Goal: Browse casually

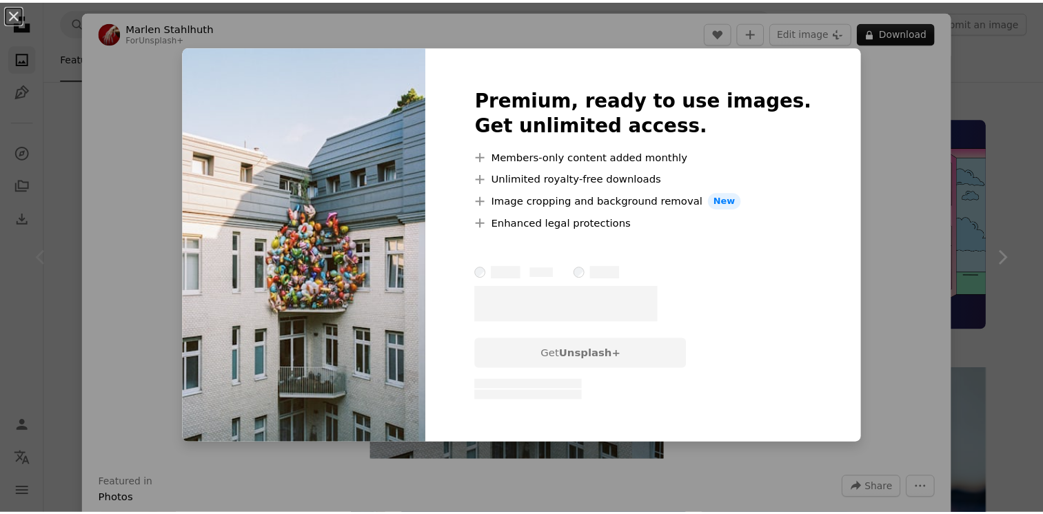
scroll to position [385, 0]
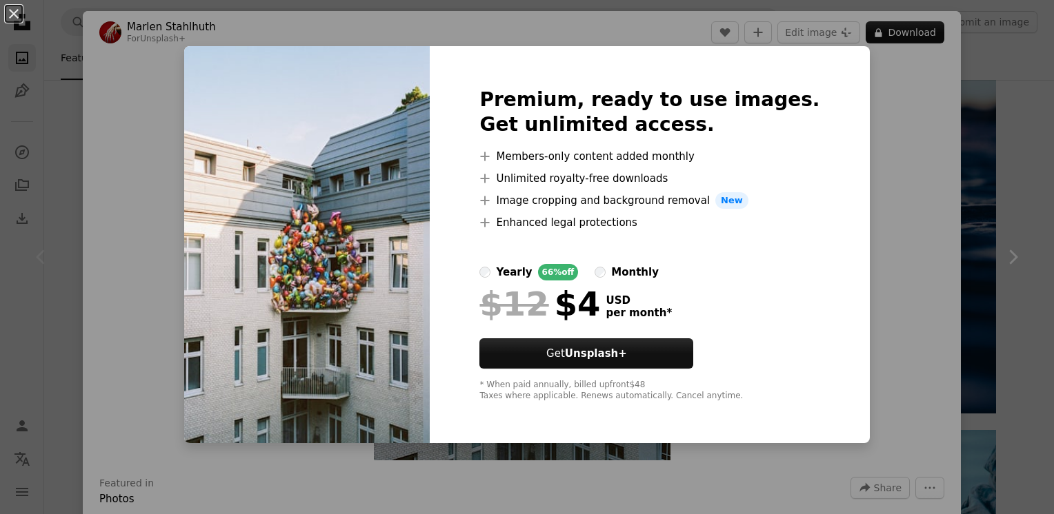
click at [640, 269] on div "monthly" at bounding box center [635, 272] width 48 height 17
click at [529, 272] on div "yearly" at bounding box center [514, 272] width 36 height 17
click at [13, 12] on button "An X shape" at bounding box center [14, 14] width 17 height 17
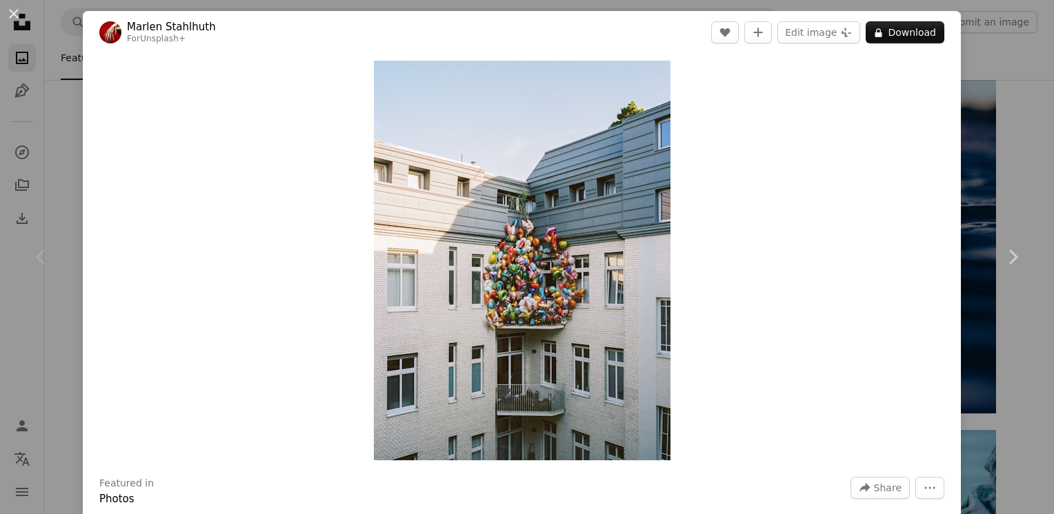
click at [13, 12] on button "An X shape" at bounding box center [14, 14] width 17 height 17
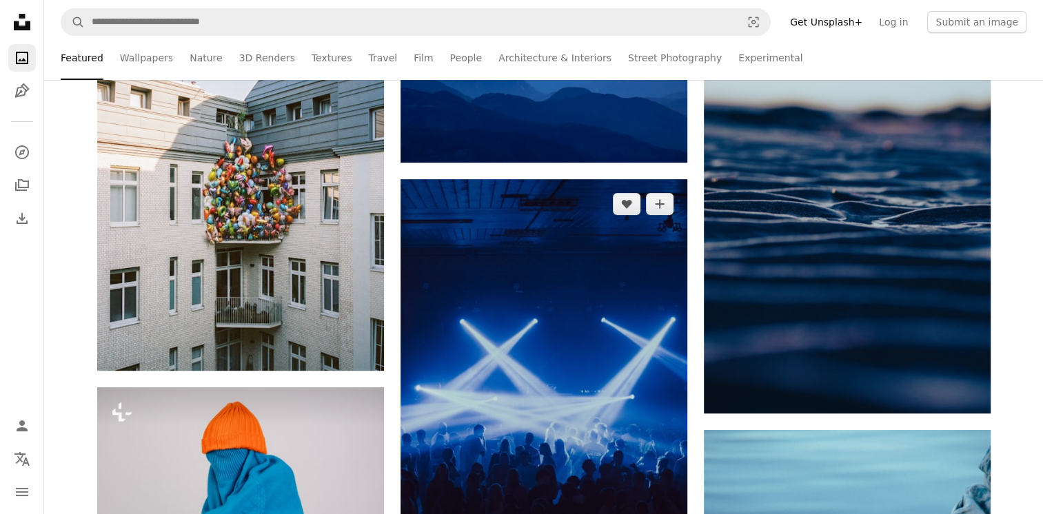
click at [562, 188] on img at bounding box center [544, 394] width 287 height 430
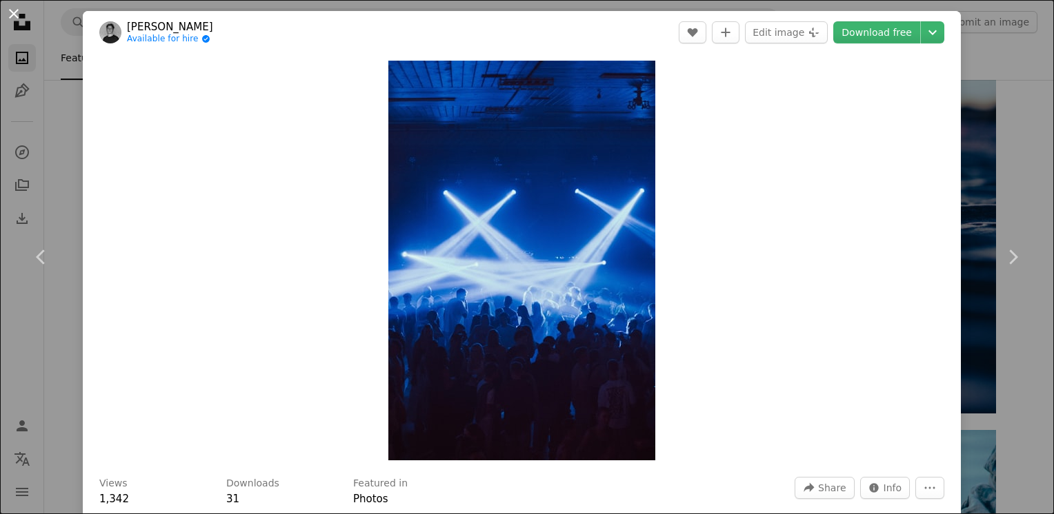
click at [13, 19] on button "An X shape" at bounding box center [14, 14] width 17 height 17
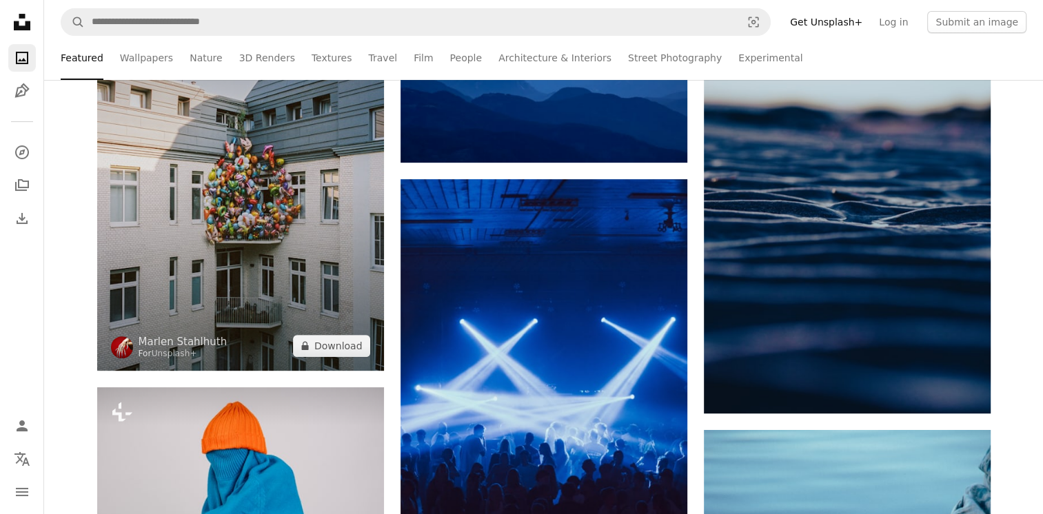
click at [228, 272] on img at bounding box center [240, 176] width 287 height 387
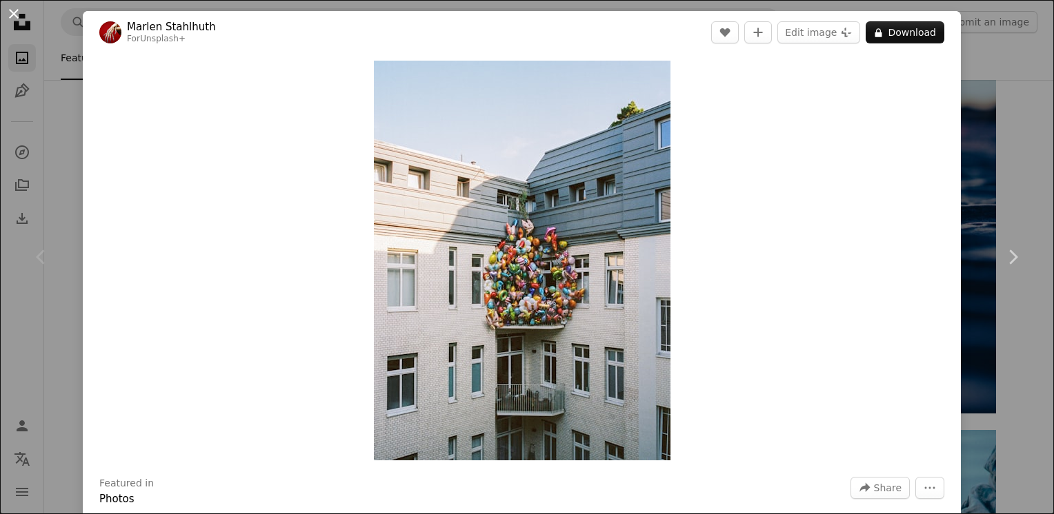
click at [17, 16] on button "An X shape" at bounding box center [14, 14] width 17 height 17
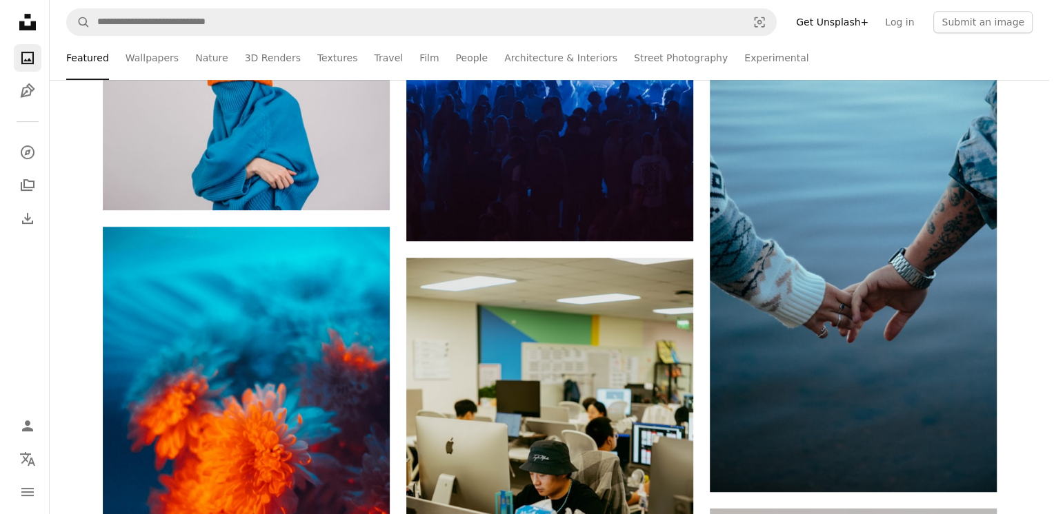
scroll to position [952, 0]
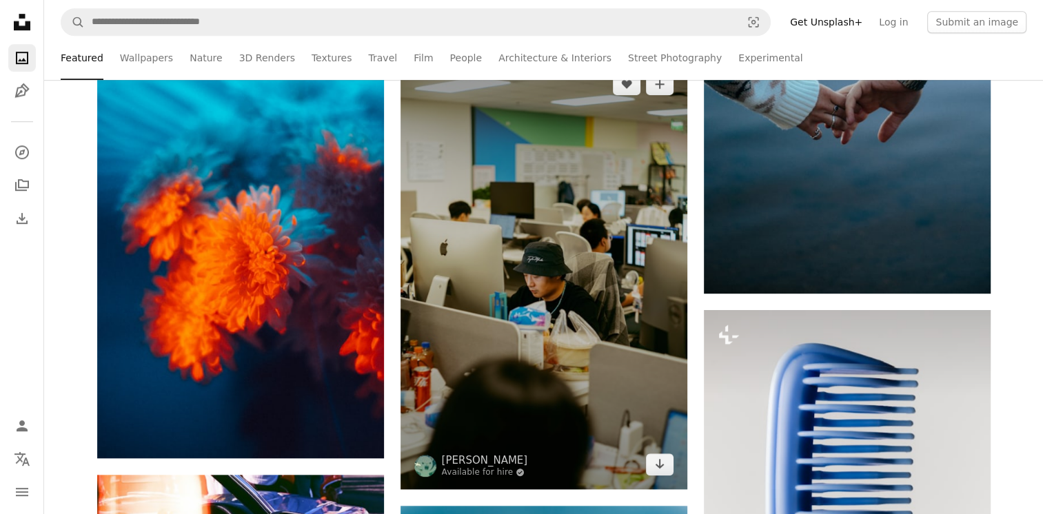
click at [593, 273] on img at bounding box center [544, 274] width 287 height 430
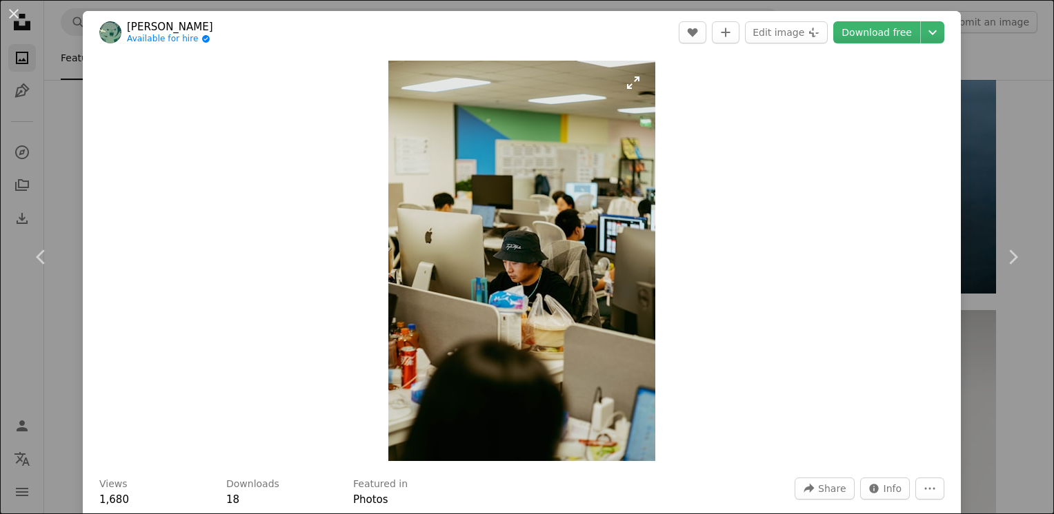
click at [593, 273] on img "Zoom in on this image" at bounding box center [521, 261] width 267 height 401
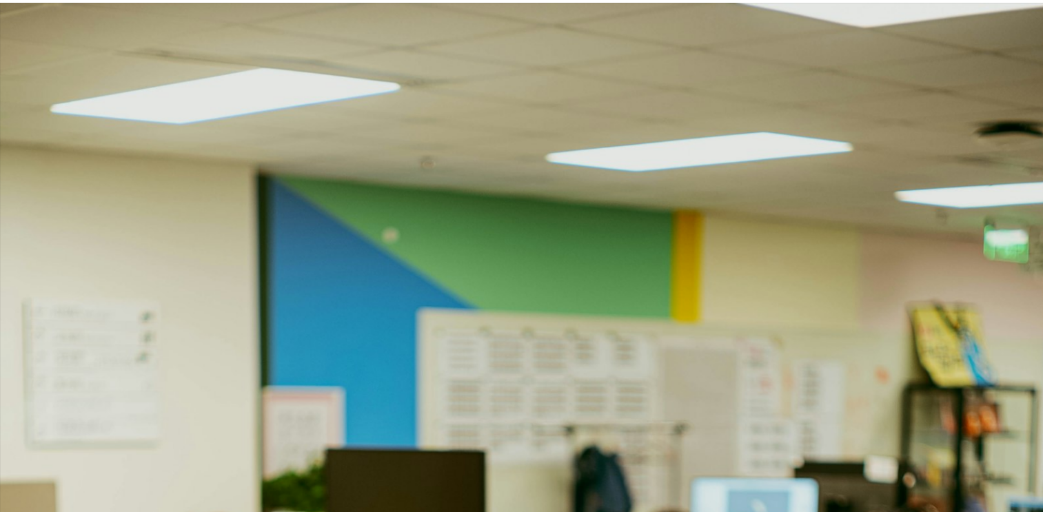
scroll to position [519, 0]
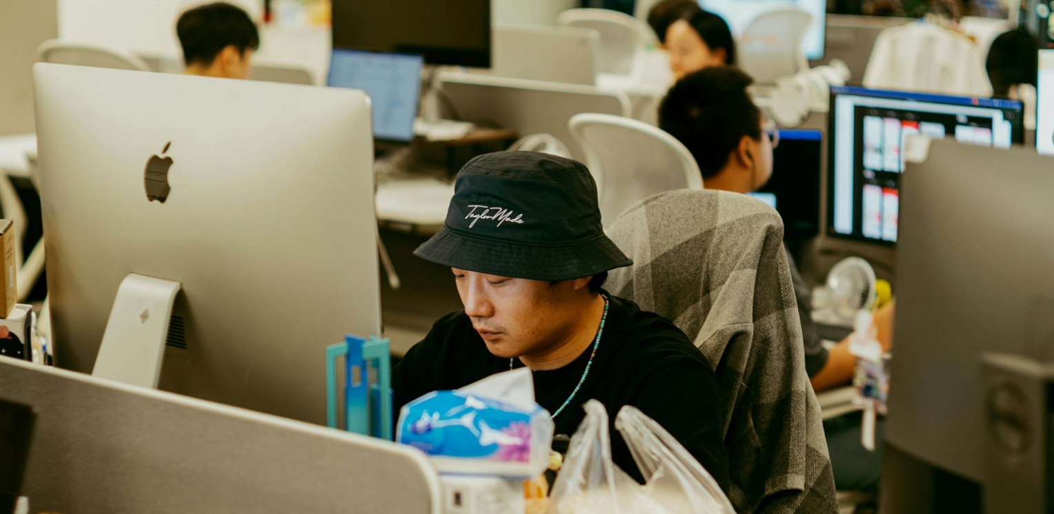
click at [593, 273] on img "Zoom out on this image" at bounding box center [526, 272] width 1055 height 1582
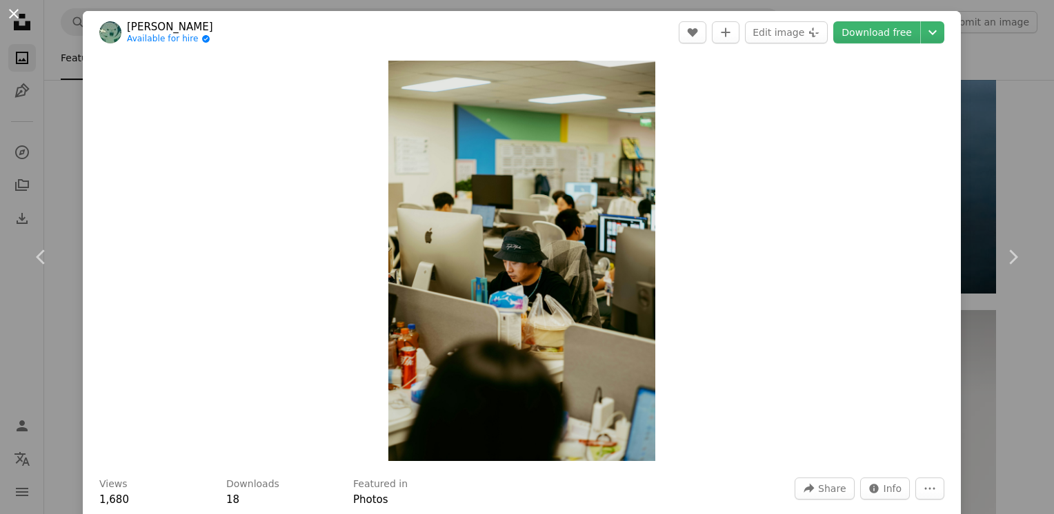
click at [20, 10] on button "An X shape" at bounding box center [14, 14] width 17 height 17
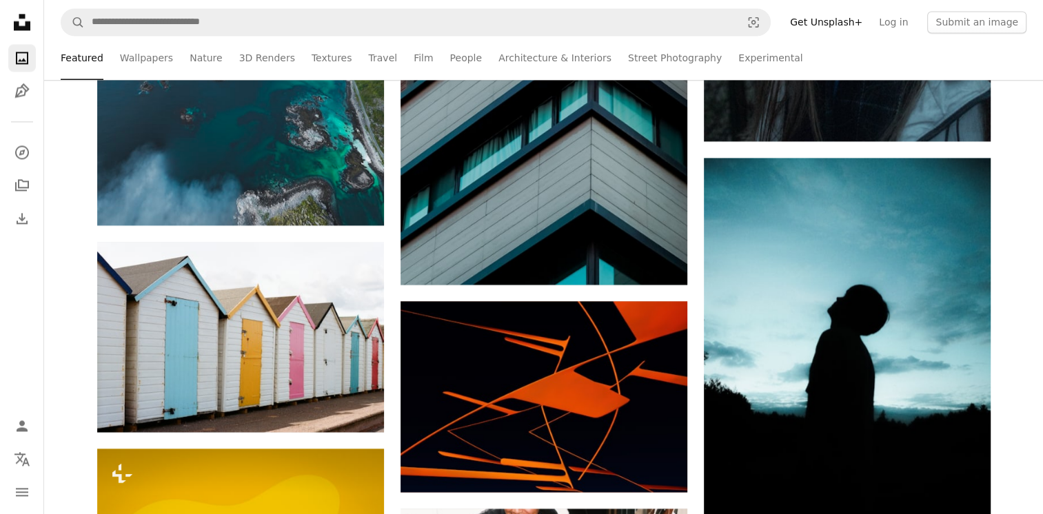
scroll to position [2132, 0]
